Goal: Book appointment/travel/reservation

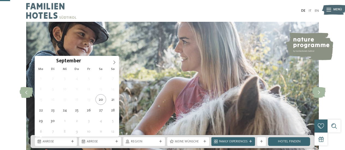
click at [75, 137] on div "Anreise" at bounding box center [56, 141] width 42 height 9
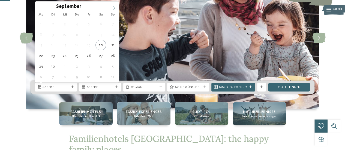
click at [116, 8] on span at bounding box center [114, 6] width 9 height 9
type div "11.10.2025"
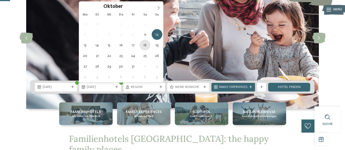
type div "18.10.2025"
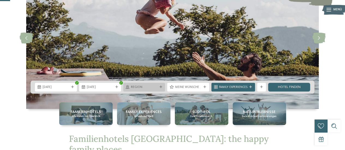
click at [149, 90] on div "Region" at bounding box center [144, 87] width 42 height 9
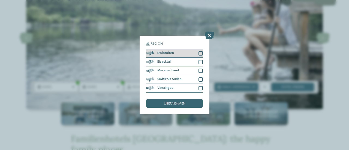
click at [199, 53] on div at bounding box center [201, 53] width 4 height 4
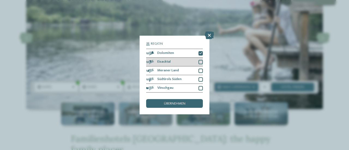
click at [201, 62] on div at bounding box center [201, 62] width 4 height 4
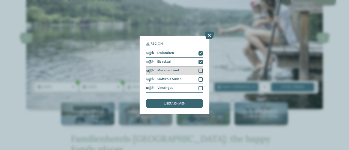
drag, startPoint x: 201, startPoint y: 68, endPoint x: 201, endPoint y: 74, distance: 6.0
click at [201, 70] on div "Meraner Land" at bounding box center [174, 71] width 57 height 9
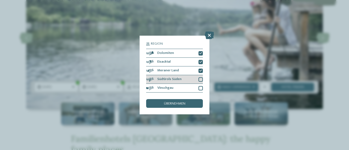
click at [200, 81] on div at bounding box center [201, 79] width 4 height 4
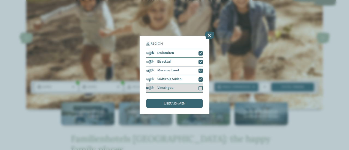
click at [199, 86] on div at bounding box center [201, 88] width 4 height 4
click at [195, 102] on div "übernehmen" at bounding box center [174, 103] width 57 height 9
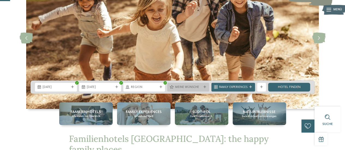
click at [186, 88] on span "Meine Wünsche" at bounding box center [188, 87] width 27 height 4
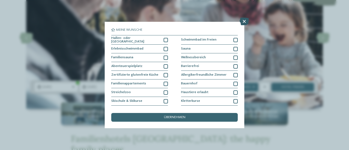
click at [245, 21] on icon at bounding box center [244, 22] width 9 height 8
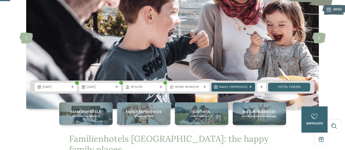
click at [229, 88] on span "Family Experiences" at bounding box center [233, 87] width 28 height 4
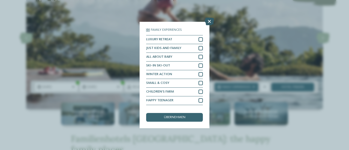
click at [209, 22] on icon at bounding box center [209, 22] width 9 height 8
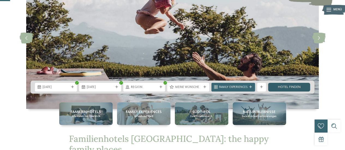
click at [278, 91] on link "Hotel finden" at bounding box center [289, 87] width 42 height 9
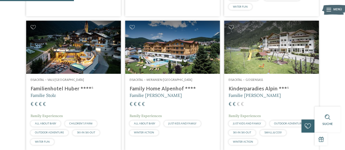
scroll to position [293, 0]
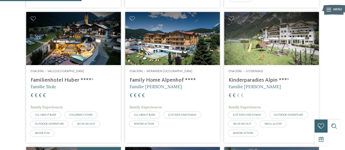
click at [265, 59] on img at bounding box center [271, 38] width 95 height 53
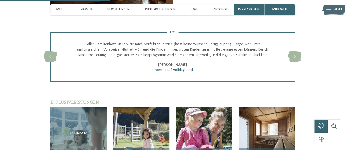
scroll to position [491, 0]
